Goal: Information Seeking & Learning: Compare options

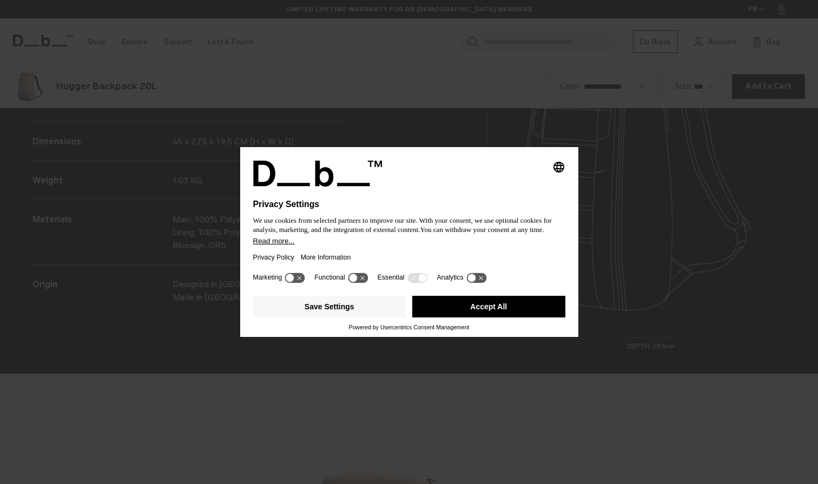
scroll to position [1452, 0]
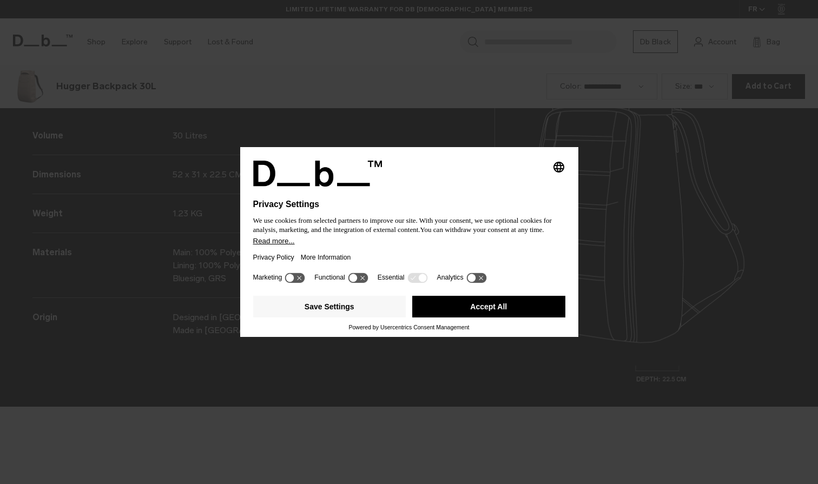
scroll to position [1452, 0]
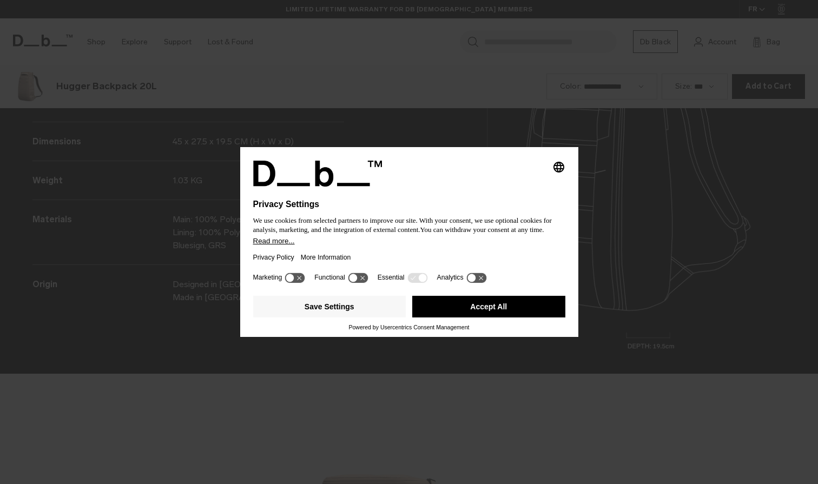
scroll to position [1452, 0]
